Goal: Task Accomplishment & Management: Manage account settings

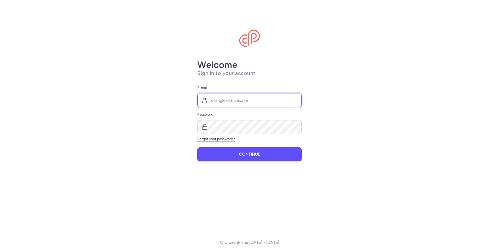
type input "[EMAIL_ADDRESS][DOMAIN_NAME]"
click at [249, 154] on span "Continue" at bounding box center [249, 154] width 21 height 5
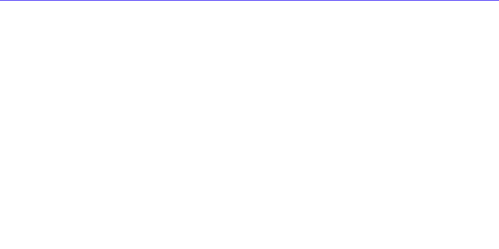
select select "days"
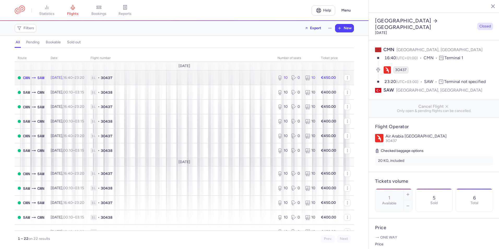
click at [57, 78] on span "[DATE] 16:40 – 23:20 +0" at bounding box center [68, 77] width 34 height 4
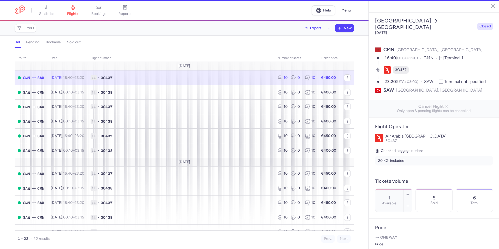
type input "10"
type input "2"
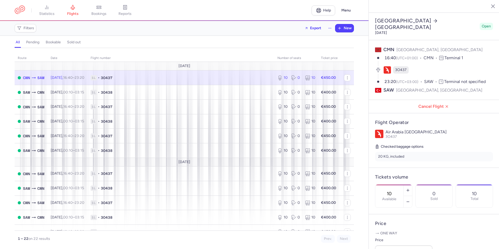
scroll to position [111, 0]
